Goal: Obtain resource: Obtain resource

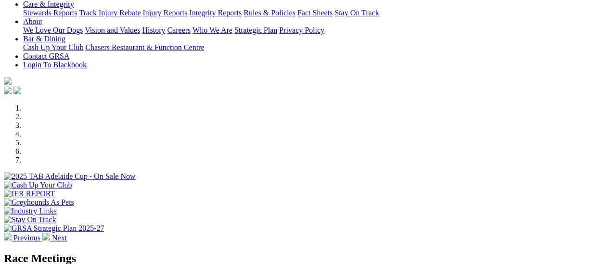
scroll to position [241, 0]
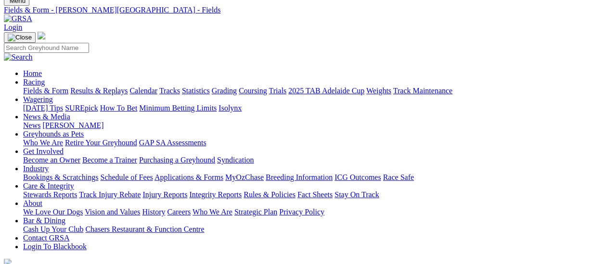
scroll to position [48, 0]
